Goal: Information Seeking & Learning: Compare options

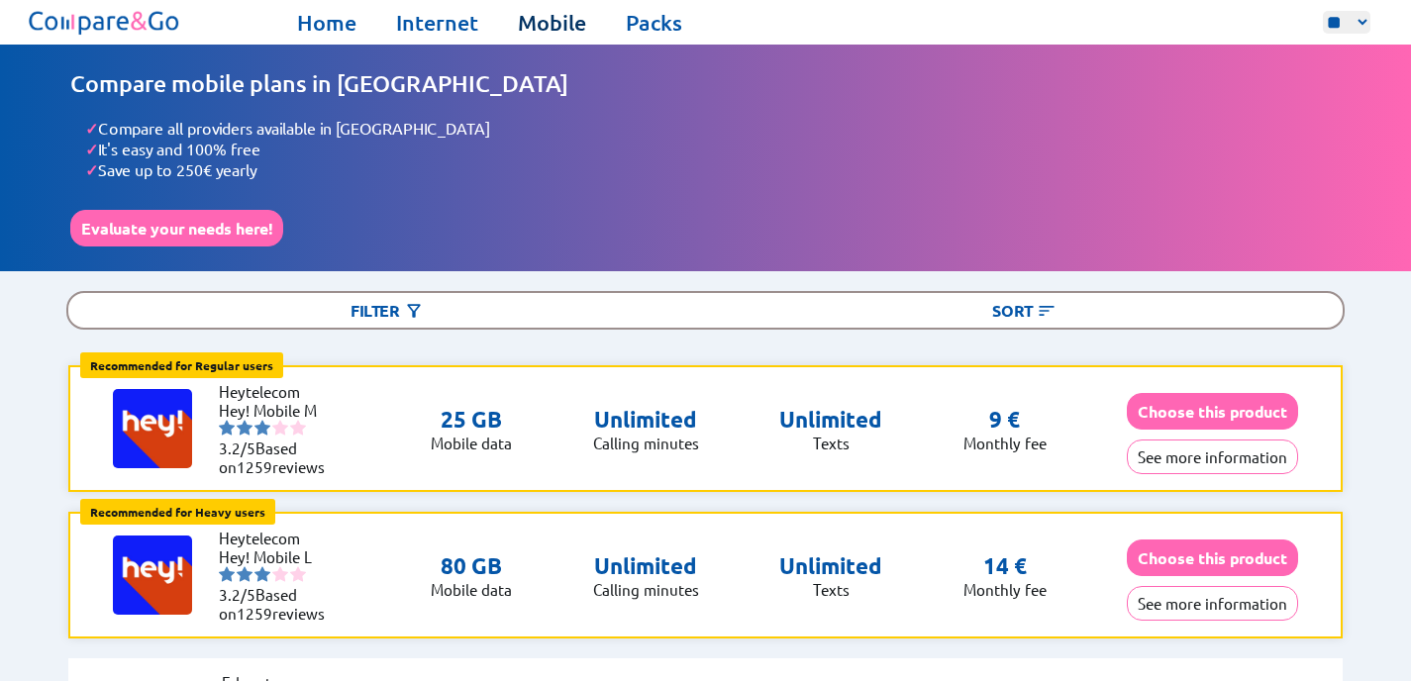
click at [556, 29] on link "Mobile" at bounding box center [552, 23] width 68 height 28
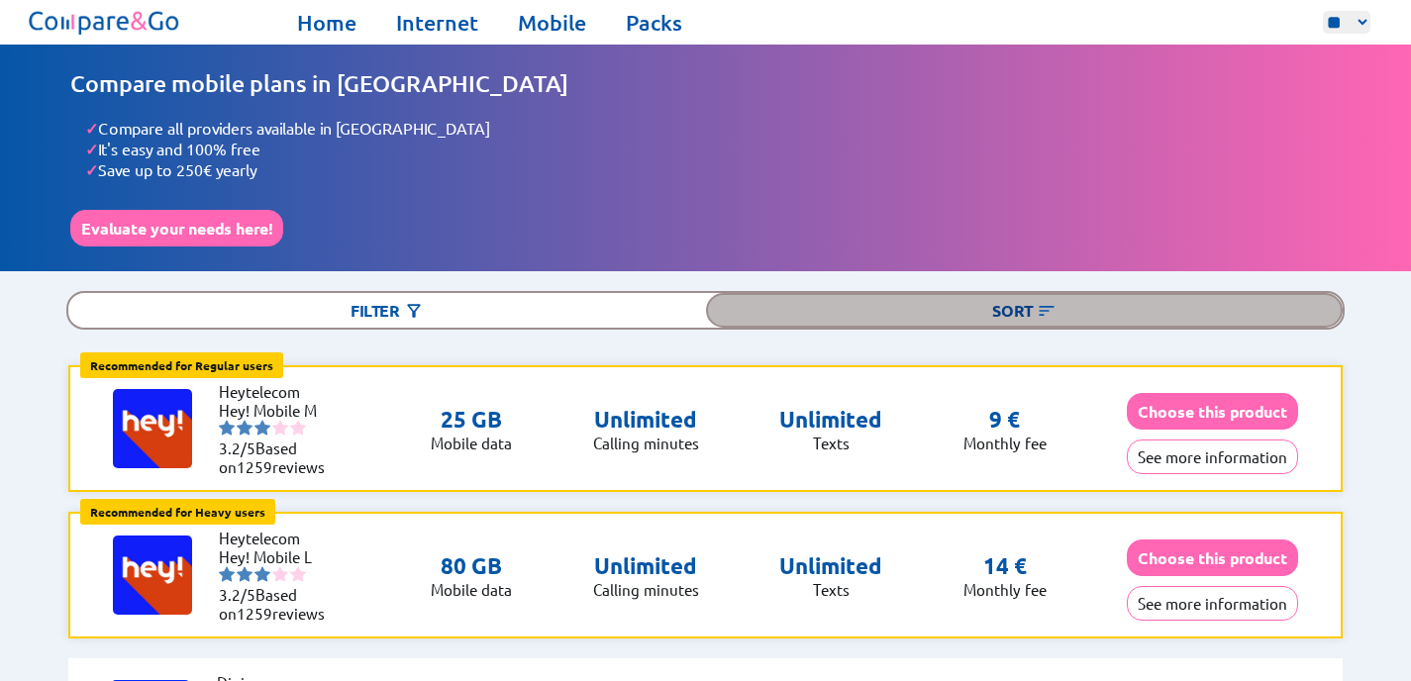
click at [1067, 300] on div "Sort" at bounding box center [1024, 310] width 637 height 35
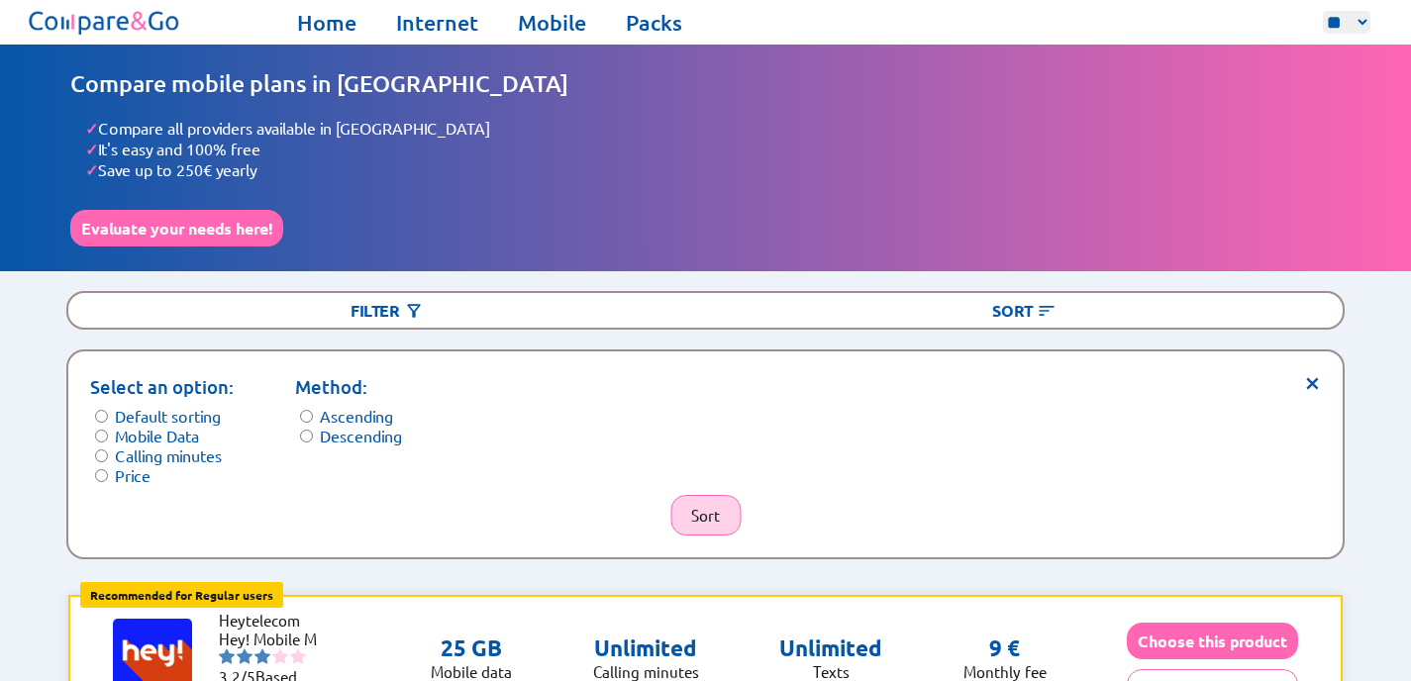
click at [688, 495] on button "Sort" at bounding box center [705, 515] width 70 height 41
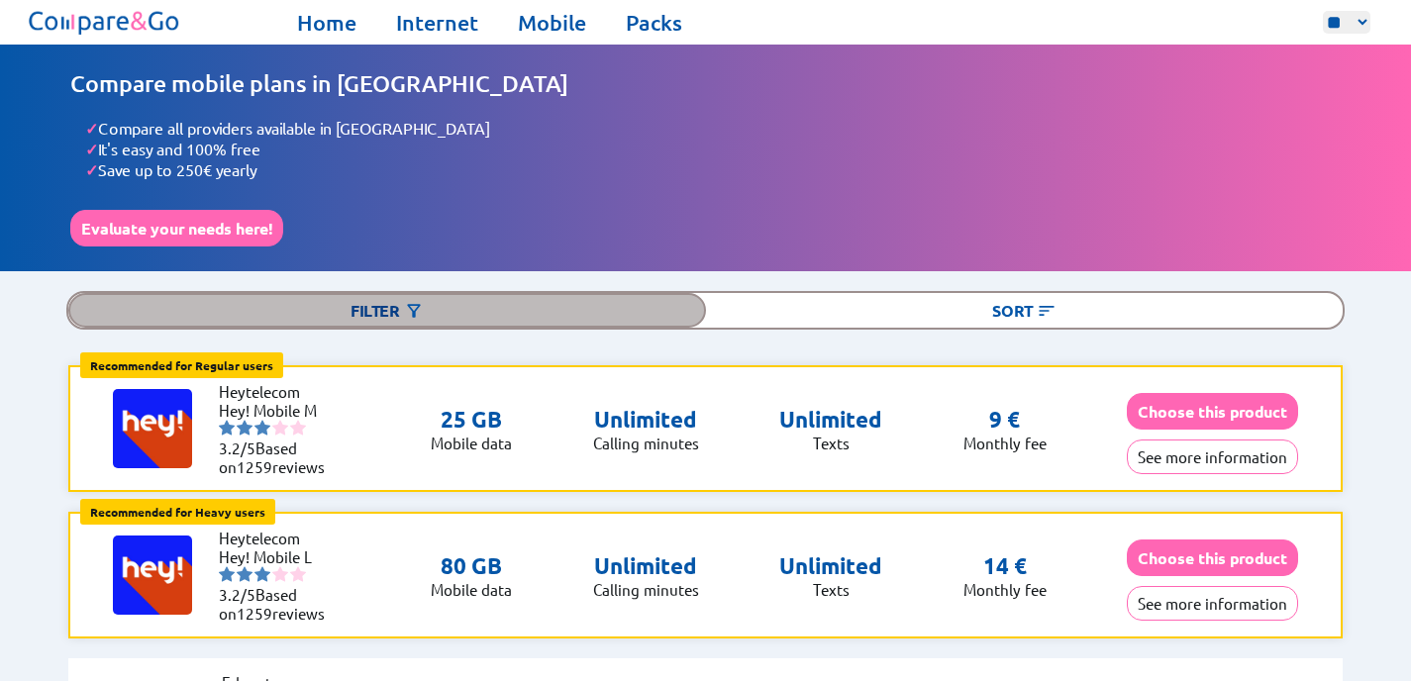
click at [363, 305] on div "Filter" at bounding box center [386, 310] width 637 height 35
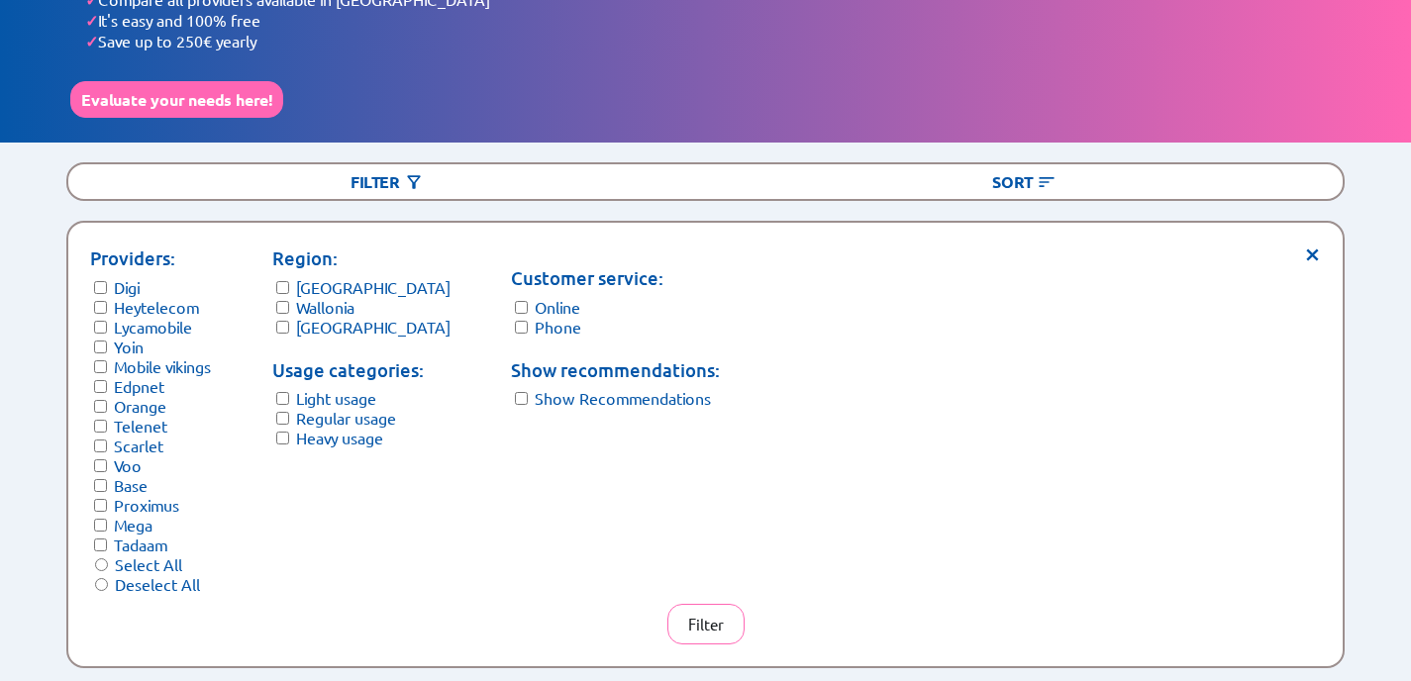
scroll to position [130, 0]
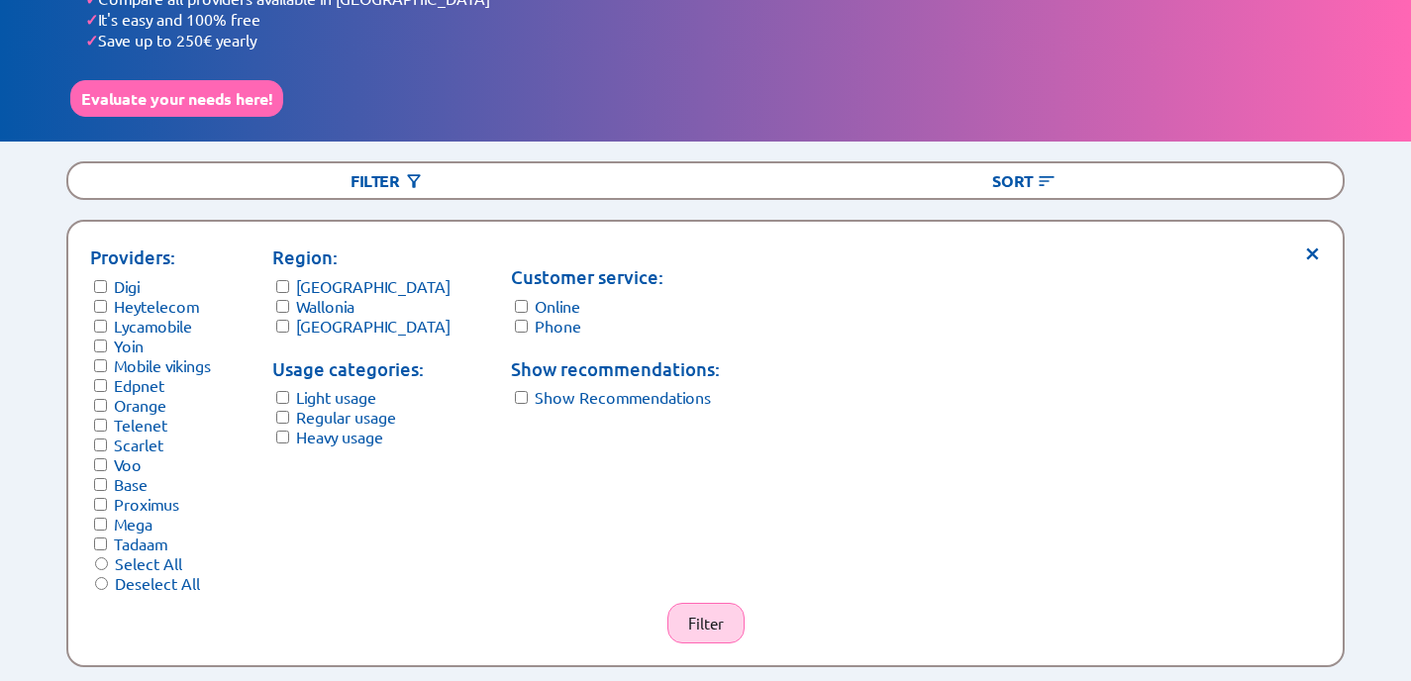
click at [701, 603] on button "Filter" at bounding box center [705, 623] width 77 height 41
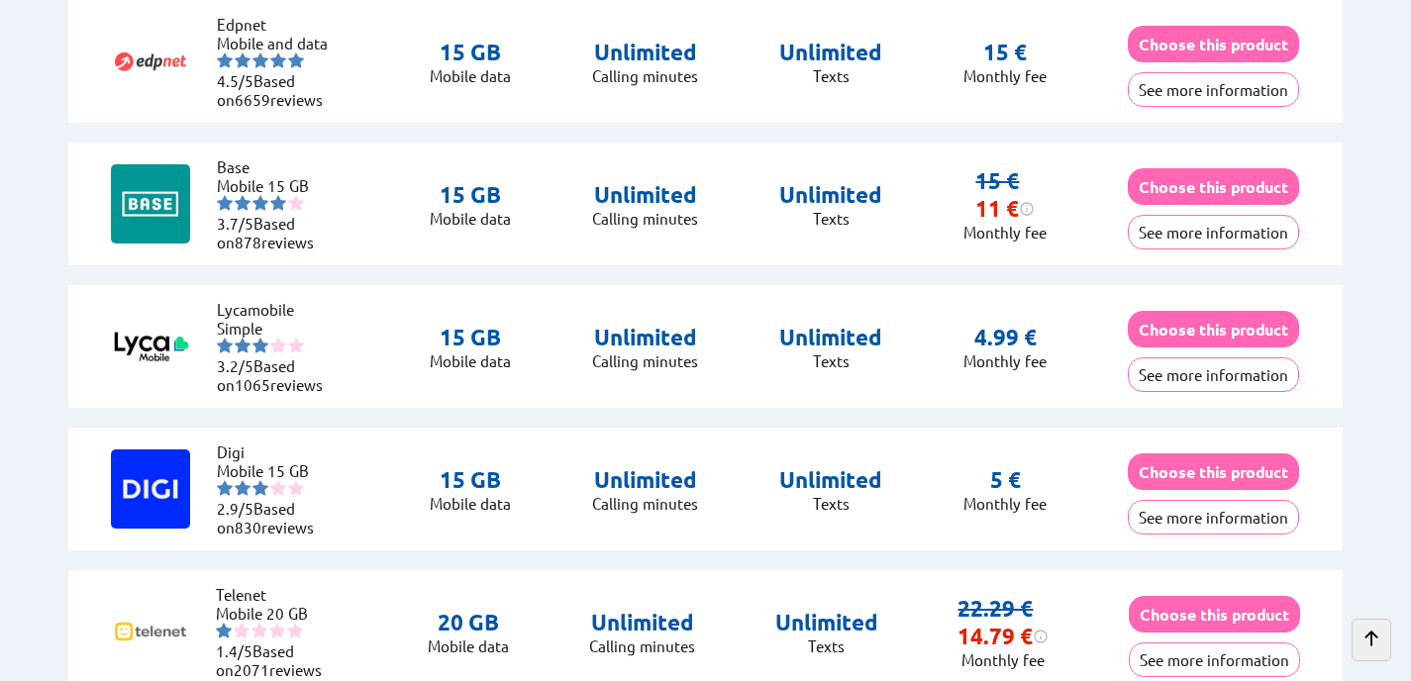
scroll to position [948, 0]
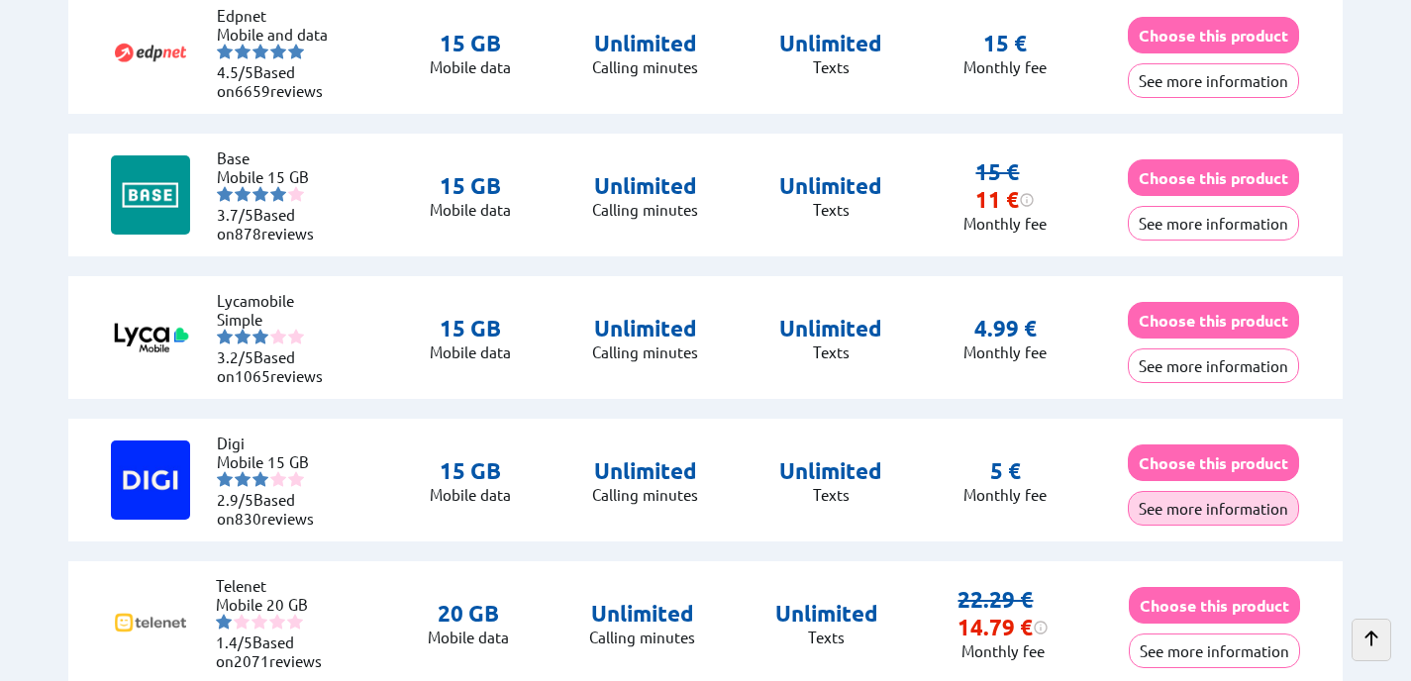
click at [1214, 502] on button "See more information" at bounding box center [1213, 508] width 171 height 35
